Goal: Task Accomplishment & Management: Manage account settings

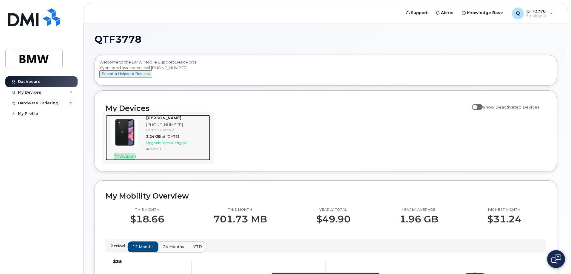
click at [179, 160] on div "Anthony Cammarata 864-626-8918 Carrier: T-Mobile 3.24 GB at Aug 01, 2025 Upgrad…" at bounding box center [177, 137] width 66 height 45
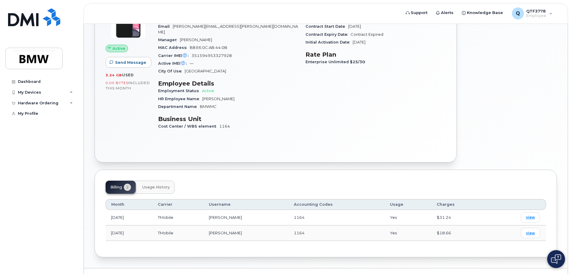
scroll to position [112, 0]
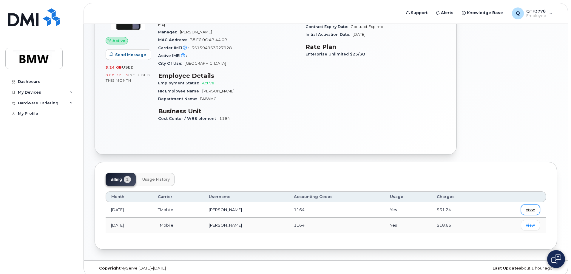
click at [532, 207] on span "view" at bounding box center [530, 209] width 9 height 5
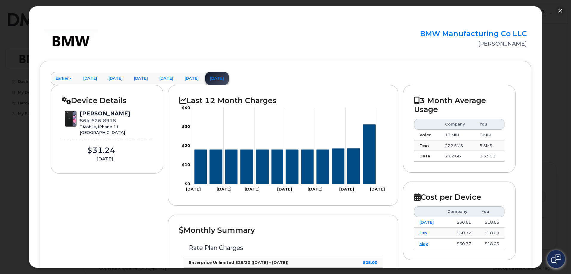
scroll to position [0, 0]
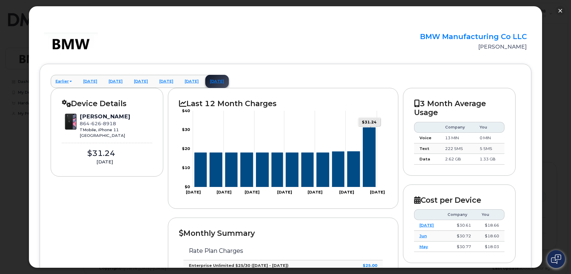
click at [367, 176] on icon "Series" at bounding box center [369, 157] width 13 height 59
click at [203, 162] on icon "Series" at bounding box center [200, 170] width 12 height 34
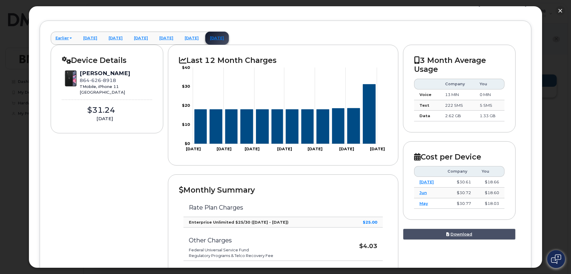
scroll to position [89, 0]
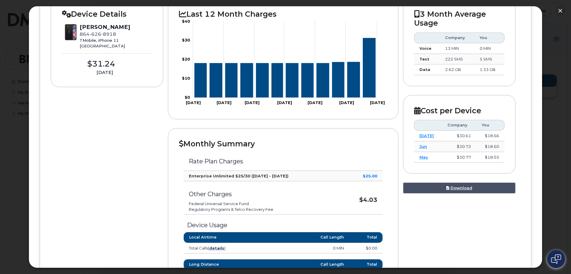
click at [351, 83] on icon "Series" at bounding box center [353, 79] width 13 height 35
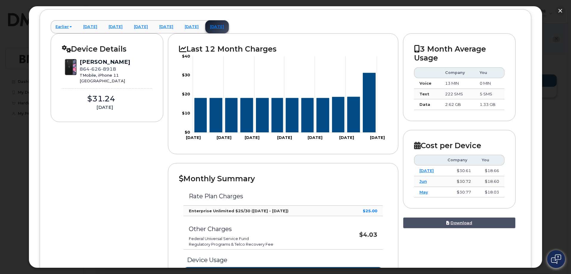
scroll to position [0, 0]
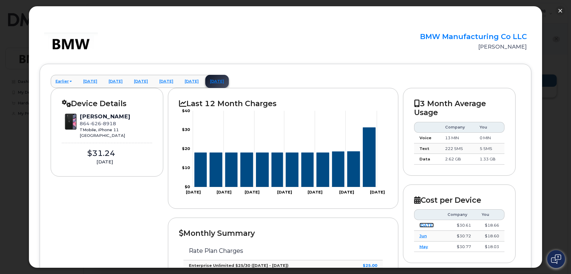
click at [420, 224] on link "[DATE]" at bounding box center [426, 225] width 14 height 5
click at [203, 81] on link "[DATE]" at bounding box center [192, 81] width 24 height 13
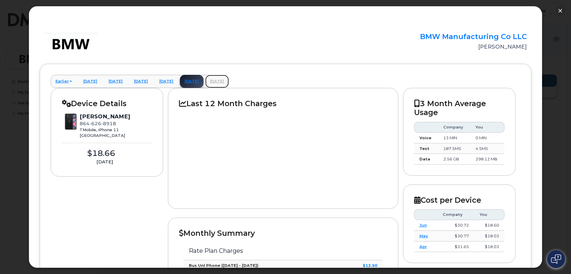
click at [229, 77] on link "[DATE]" at bounding box center [217, 81] width 24 height 13
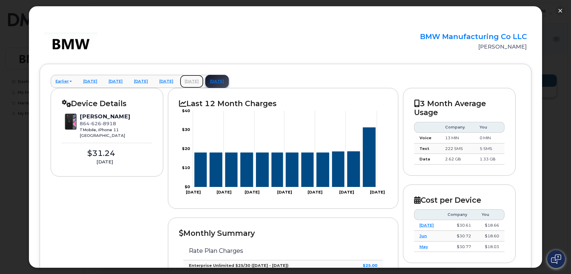
click at [203, 79] on link "[DATE]" at bounding box center [192, 81] width 24 height 13
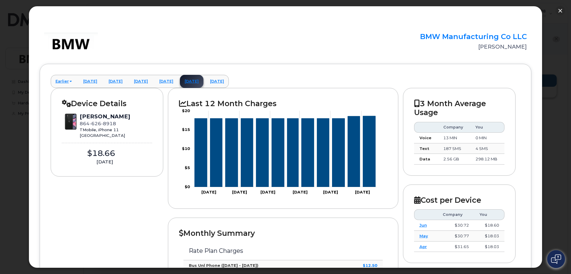
click at [61, 103] on div "Device Details [PERSON_NAME] [PHONE_NUMBER] TMobile, iPhone 11 [GEOGRAPHIC_DATA…" at bounding box center [107, 132] width 113 height 89
click at [39, 99] on div "× BMW Manufacturing Co LLC [PERSON_NAME] Earlier [DATE] [DATE] [DATE] [DATE] [D…" at bounding box center [286, 137] width 514 height 262
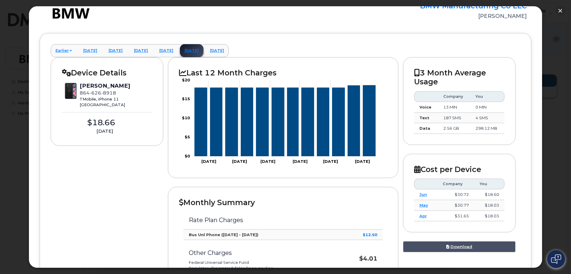
scroll to position [60, 0]
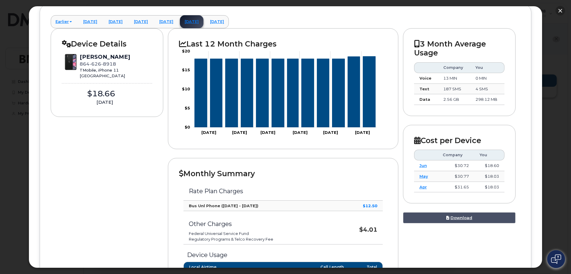
click at [559, 13] on button "button" at bounding box center [560, 11] width 10 height 10
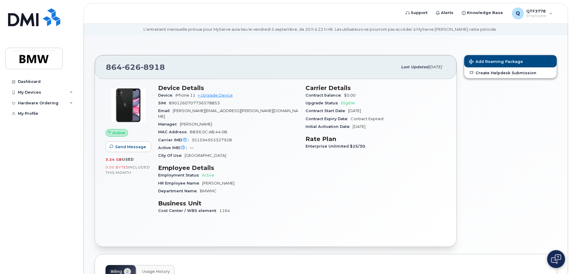
scroll to position [30, 0]
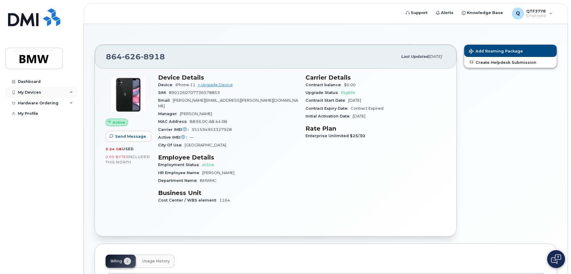
click at [59, 92] on div "My Devices" at bounding box center [41, 92] width 72 height 11
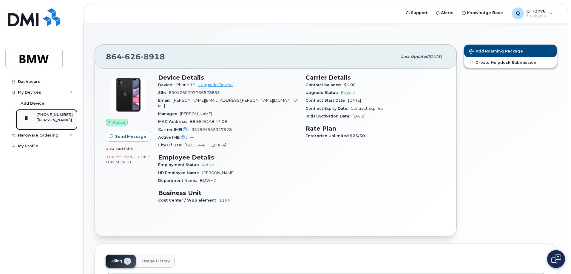
click at [44, 115] on div "[PHONE_NUMBER]" at bounding box center [54, 114] width 36 height 5
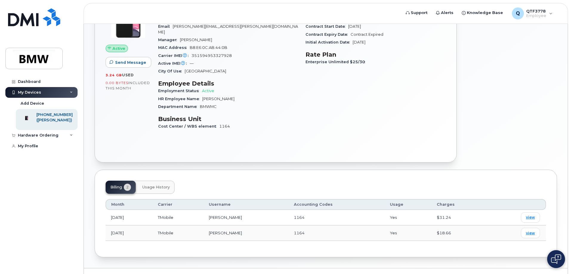
scroll to position [112, 0]
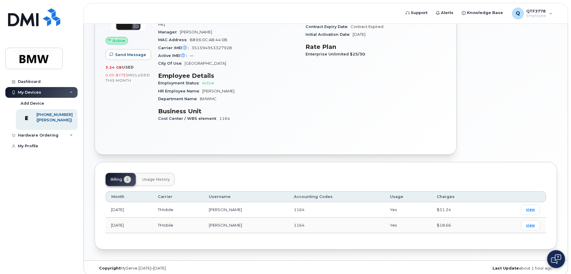
click at [151, 165] on div "Billing 2 Usage History Month Carrier Username Accounting Codes Usage Charges A…" at bounding box center [326, 206] width 462 height 88
click at [154, 173] on button "Usage History" at bounding box center [155, 179] width 37 height 13
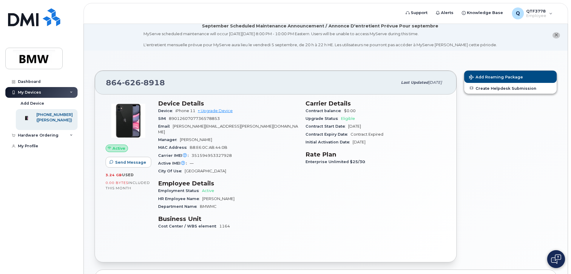
scroll to position [0, 0]
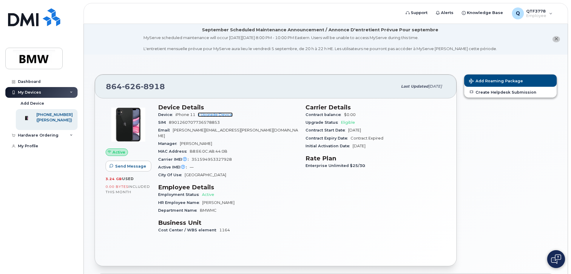
click at [211, 114] on link "+ Upgrade Device" at bounding box center [215, 114] width 35 height 4
